Goal: Task Accomplishment & Management: Manage account settings

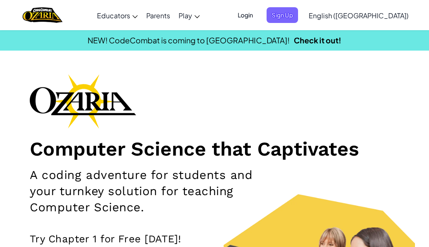
click at [258, 14] on span "Login" at bounding box center [244, 15] width 25 height 16
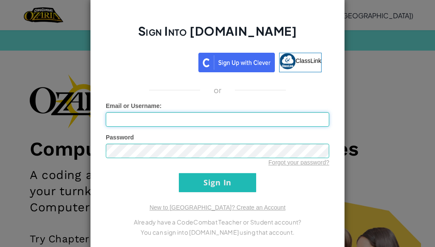
click at [192, 119] on input "Email or Username :" at bounding box center [217, 119] width 223 height 14
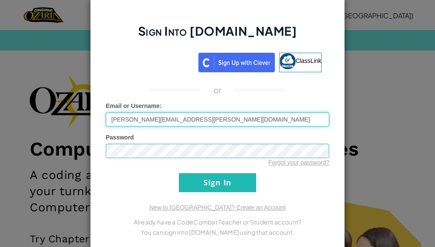
type input "[PERSON_NAME][EMAIL_ADDRESS][PERSON_NAME][DOMAIN_NAME]"
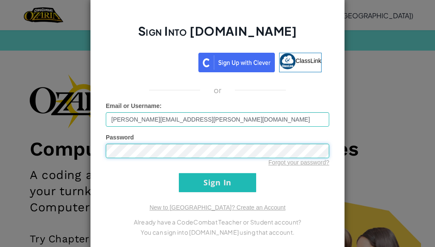
click at [179, 173] on input "Sign In" at bounding box center [217, 182] width 77 height 19
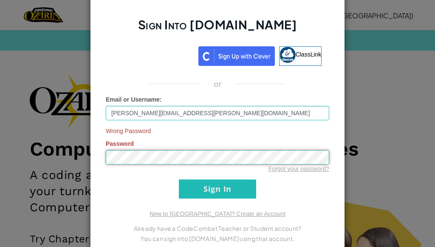
click at [179, 179] on input "Sign In" at bounding box center [217, 188] width 77 height 19
